Goal: Information Seeking & Learning: Learn about a topic

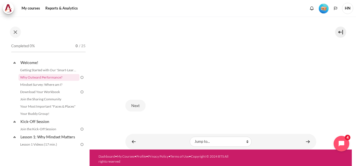
scroll to position [178, 0]
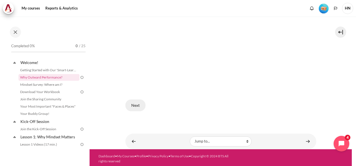
click at [137, 104] on button "Next" at bounding box center [136, 106] width 20 height 12
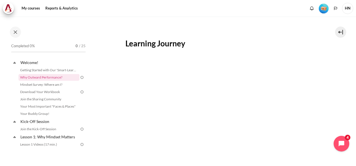
scroll to position [168, 0]
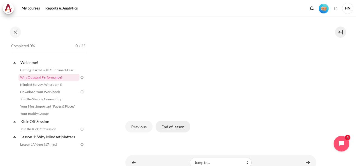
click at [175, 125] on button "End of lesson" at bounding box center [173, 127] width 35 height 12
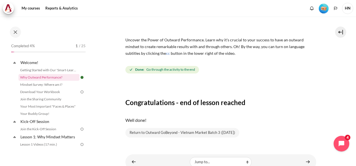
scroll to position [56, 0]
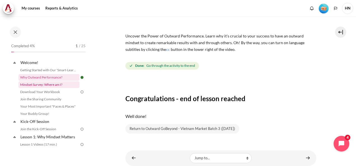
click at [55, 83] on link "Mindset Survey: Where am I?" at bounding box center [48, 85] width 61 height 7
